Goal: Information Seeking & Learning: Learn about a topic

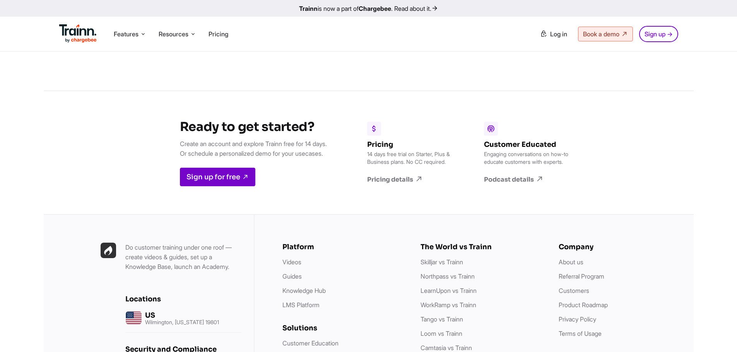
click at [76, 29] on img at bounding box center [78, 33] width 38 height 19
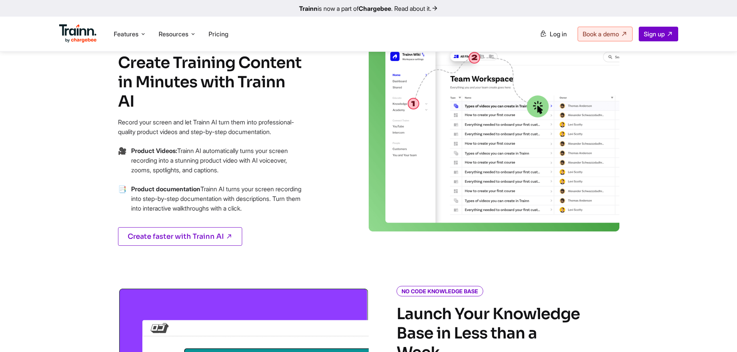
scroll to position [271, 0]
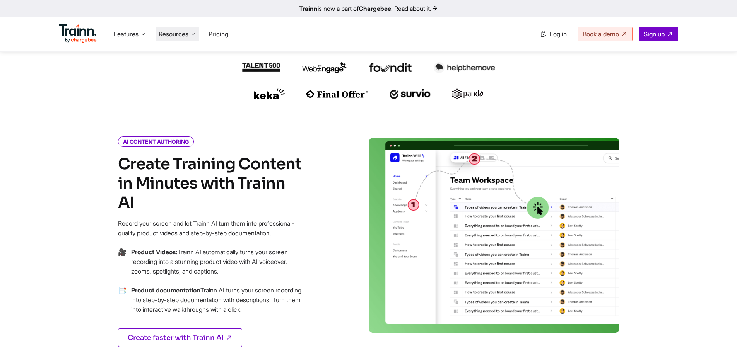
click at [169, 38] on li "Resources Resources Trainn Help Center Help videos to get you started. Trainn B…" at bounding box center [177, 34] width 44 height 15
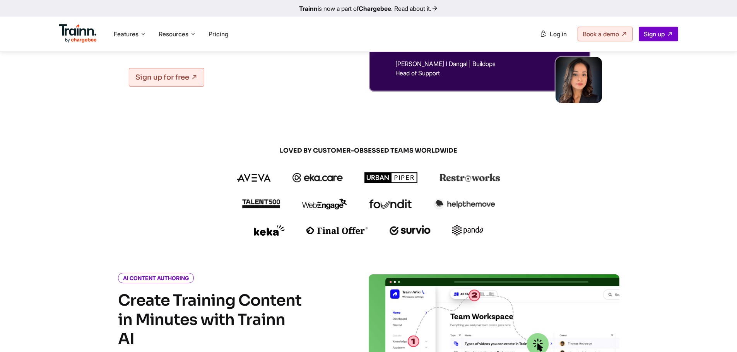
scroll to position [0, 0]
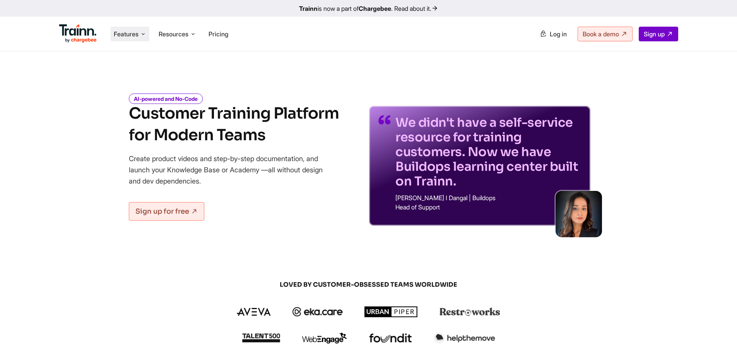
click at [119, 36] on span "Features" at bounding box center [126, 34] width 25 height 9
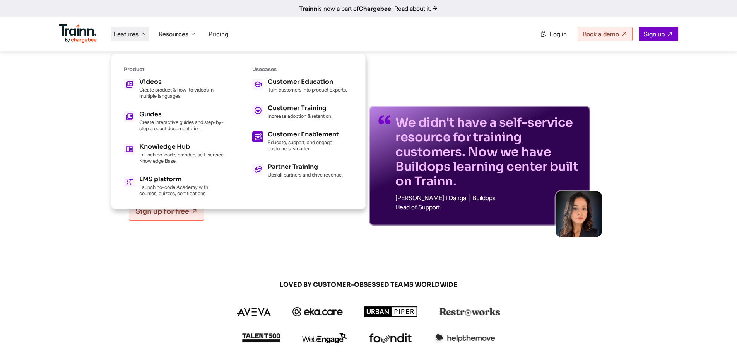
click at [299, 152] on p "Educate, support, and engage customers, smarter." at bounding box center [310, 145] width 85 height 12
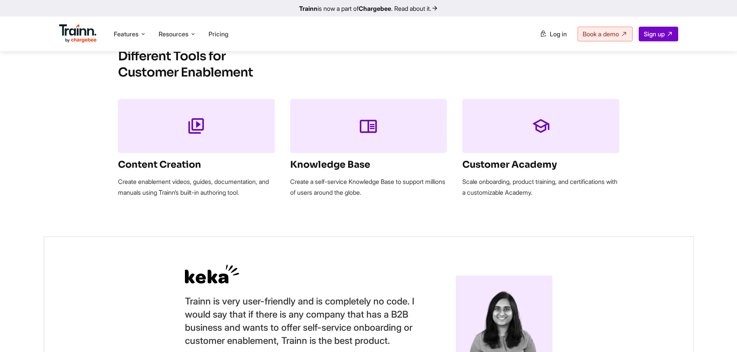
scroll to position [735, 0]
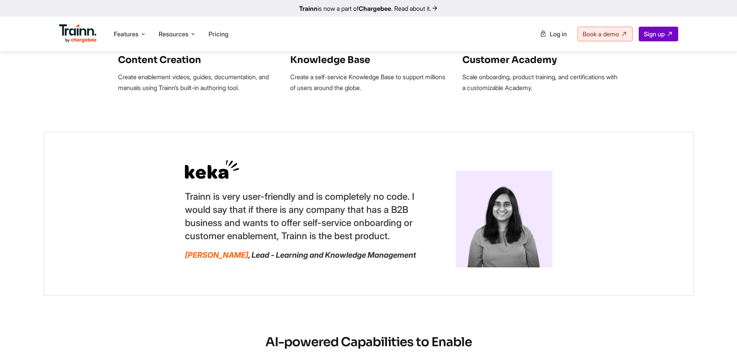
click at [497, 77] on p "Scale onboarding, product training, and certifications with a customizable Acad…" at bounding box center [540, 83] width 157 height 22
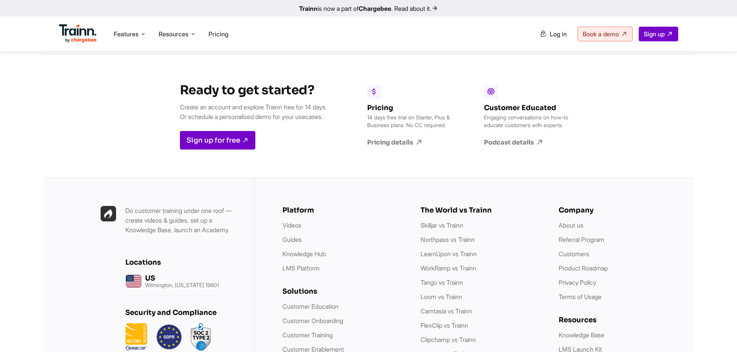
scroll to position [1884, 0]
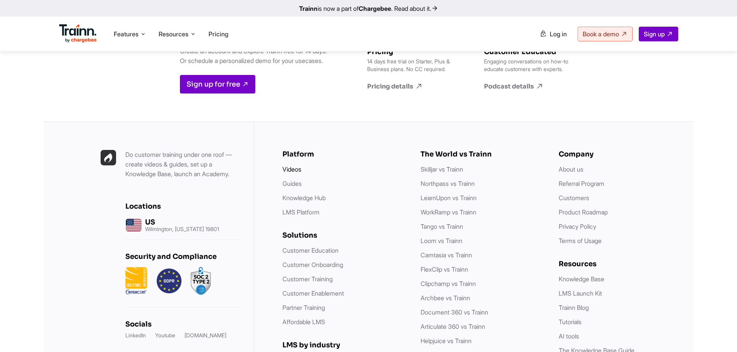
click at [288, 172] on link "Videos" at bounding box center [291, 169] width 19 height 8
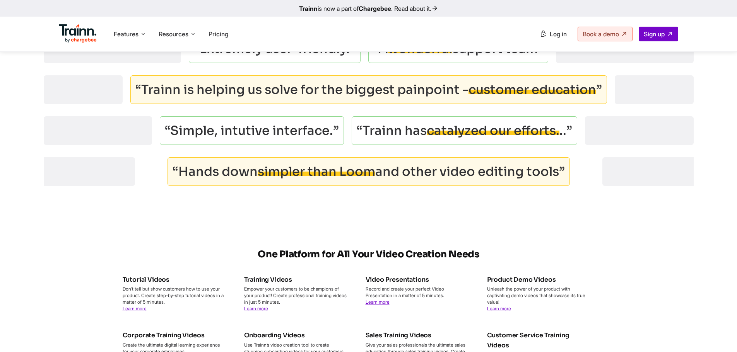
scroll to position [2552, 0]
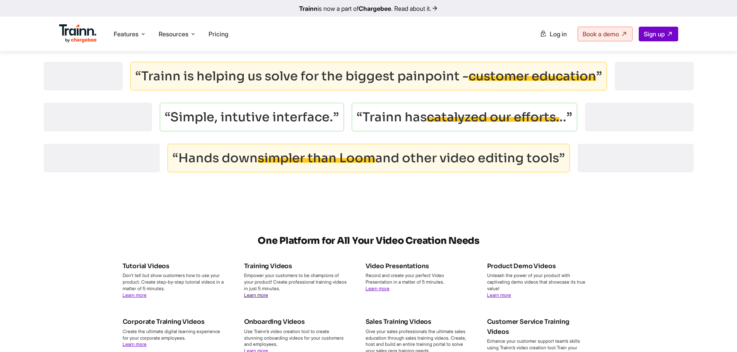
click at [258, 298] on link "Learn more" at bounding box center [256, 295] width 24 height 6
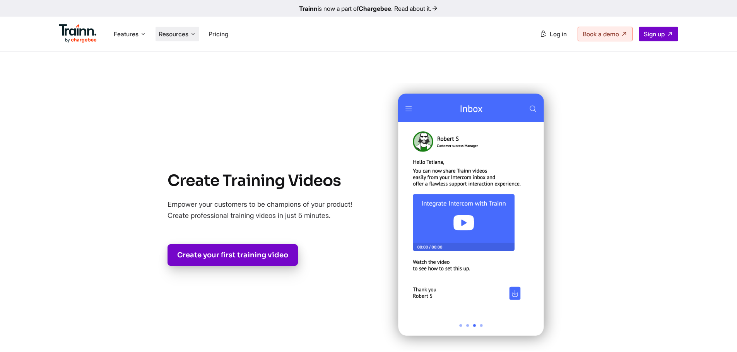
click at [172, 31] on span "Resources" at bounding box center [174, 34] width 30 height 9
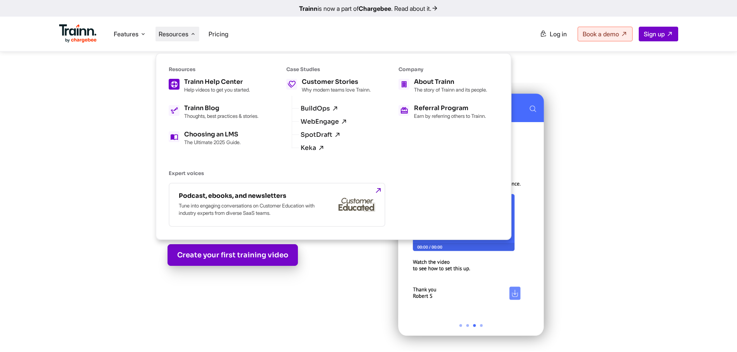
click at [213, 87] on p "Help videos to get you started." at bounding box center [217, 90] width 66 height 6
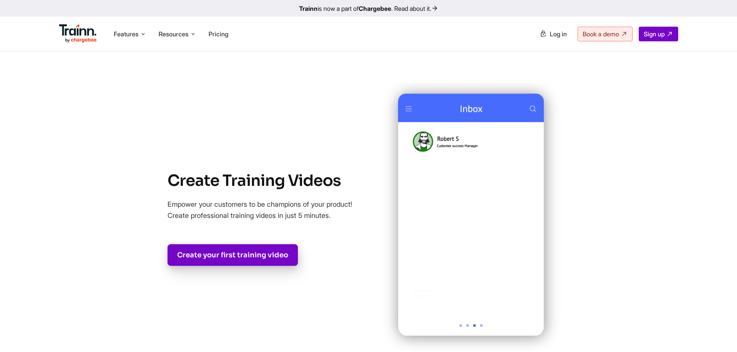
click at [79, 32] on img at bounding box center [78, 33] width 38 height 19
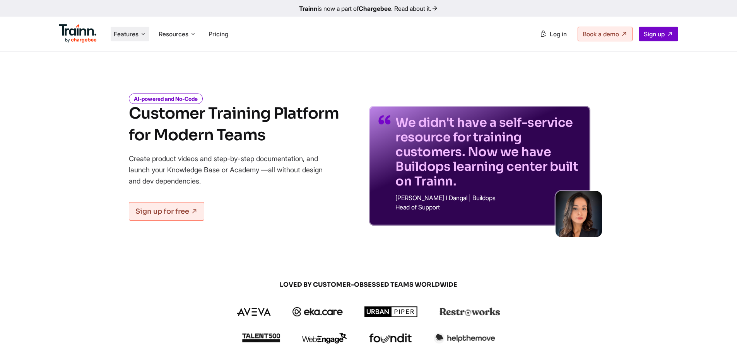
click at [126, 35] on span "Features" at bounding box center [126, 34] width 25 height 9
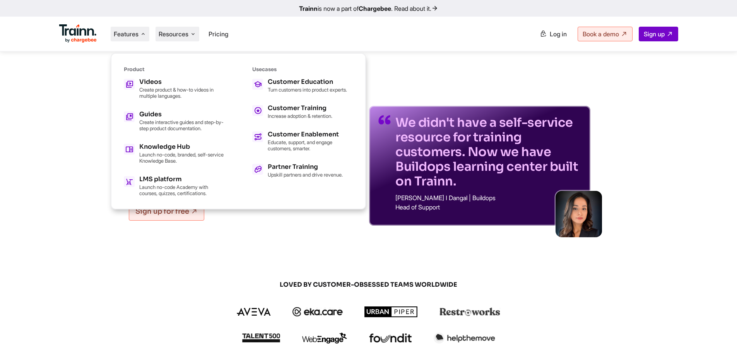
click at [179, 38] on span "Resources" at bounding box center [174, 34] width 30 height 9
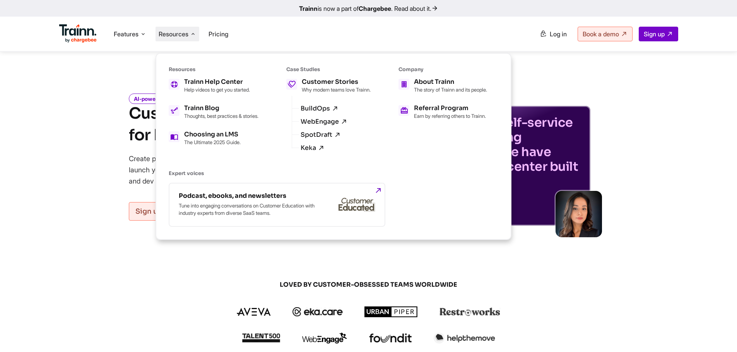
click at [77, 32] on img at bounding box center [78, 33] width 38 height 19
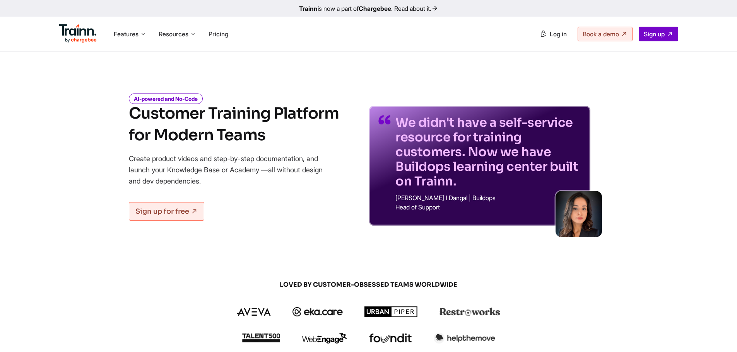
click at [79, 31] on img at bounding box center [78, 33] width 38 height 19
click at [76, 34] on img at bounding box center [78, 33] width 38 height 19
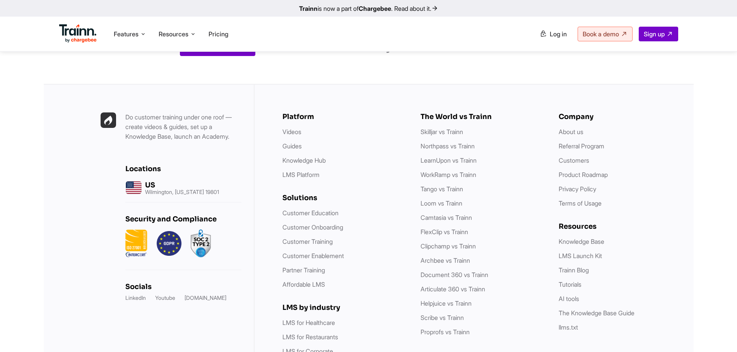
scroll to position [2172, 0]
